Goal: Register for event/course

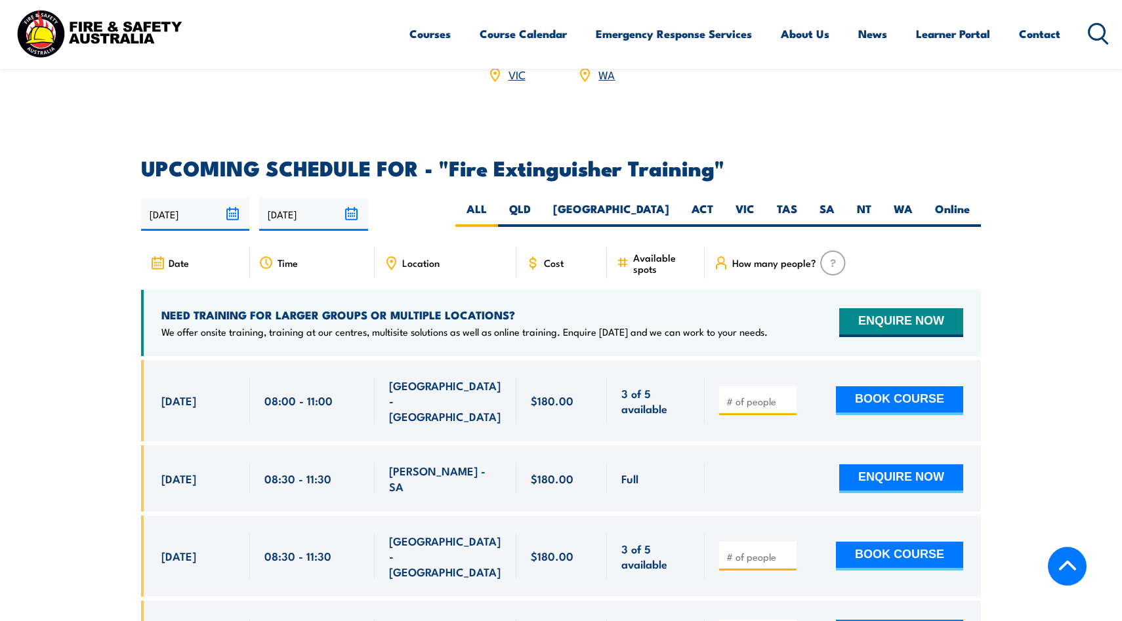
scroll to position [2035, 0]
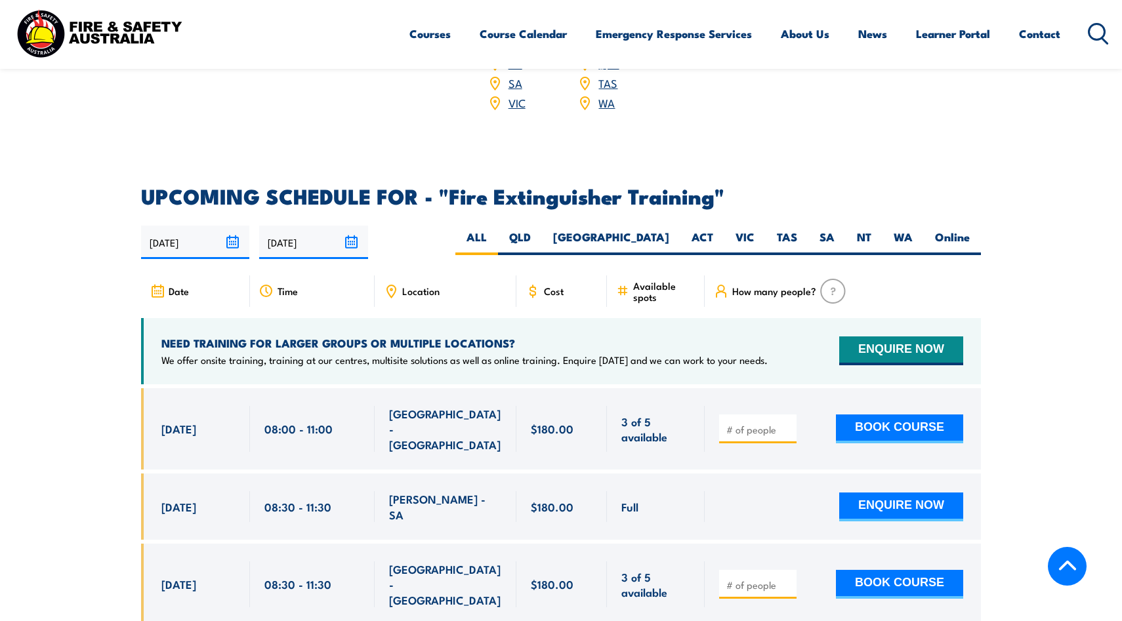
click at [431, 285] on span "Location" at bounding box center [420, 290] width 37 height 11
click at [426, 285] on span "Location" at bounding box center [420, 290] width 37 height 11
click at [542, 230] on label "QLD" at bounding box center [520, 243] width 44 height 26
click at [539, 230] on input "QLD" at bounding box center [535, 234] width 9 height 9
radio input "true"
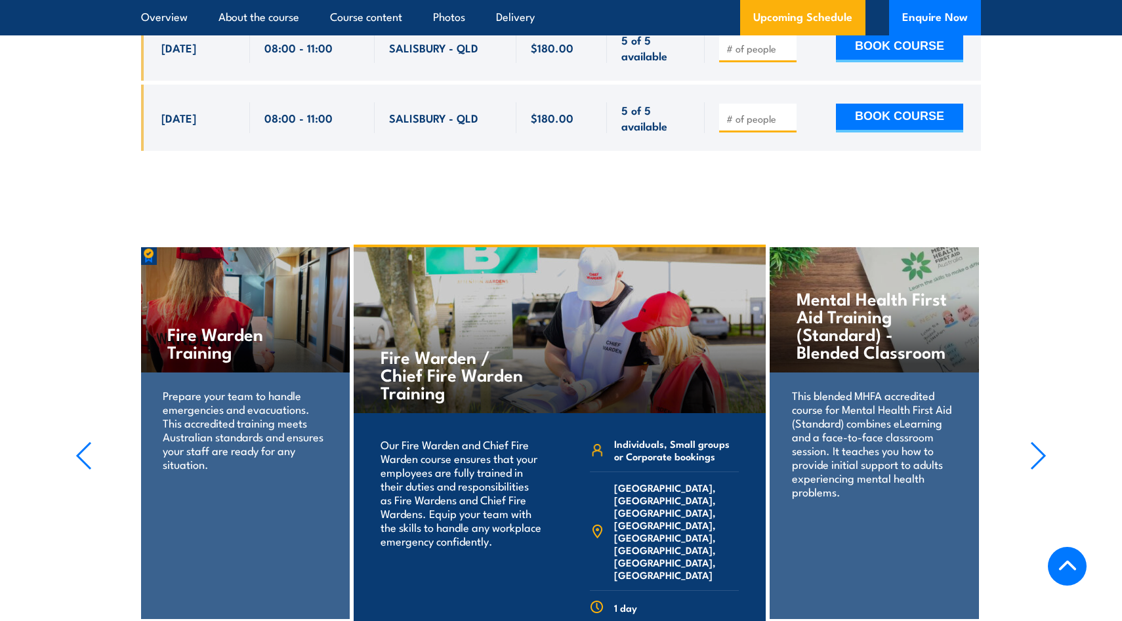
scroll to position [2687, 0]
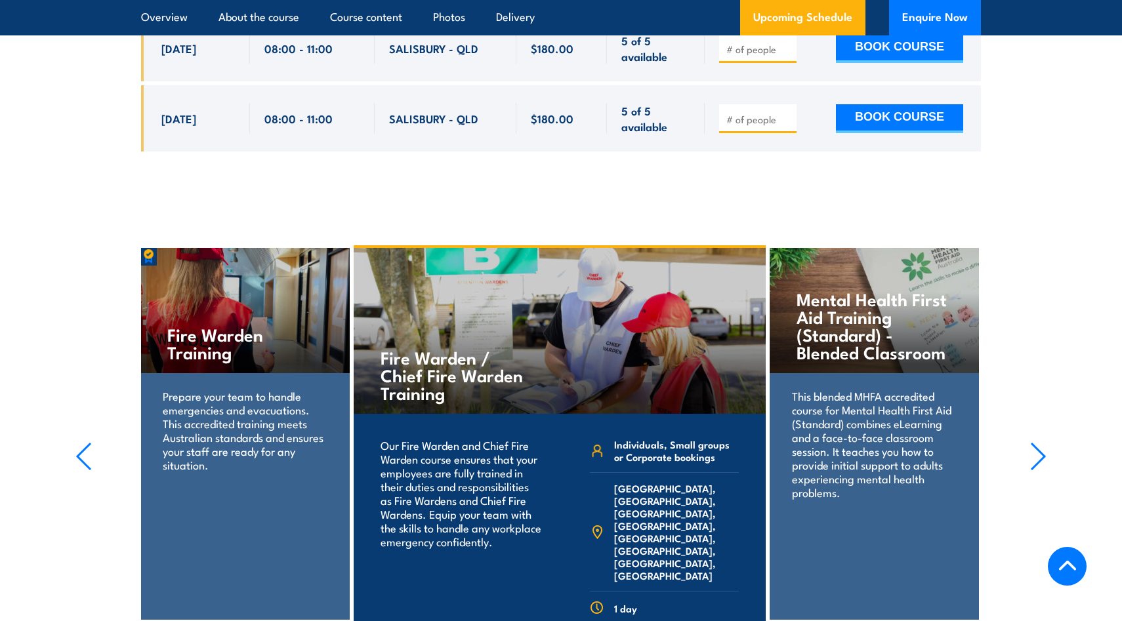
click at [545, 85] on div "$180.00" at bounding box center [561, 118] width 91 height 66
